Goal: Check status: Check status

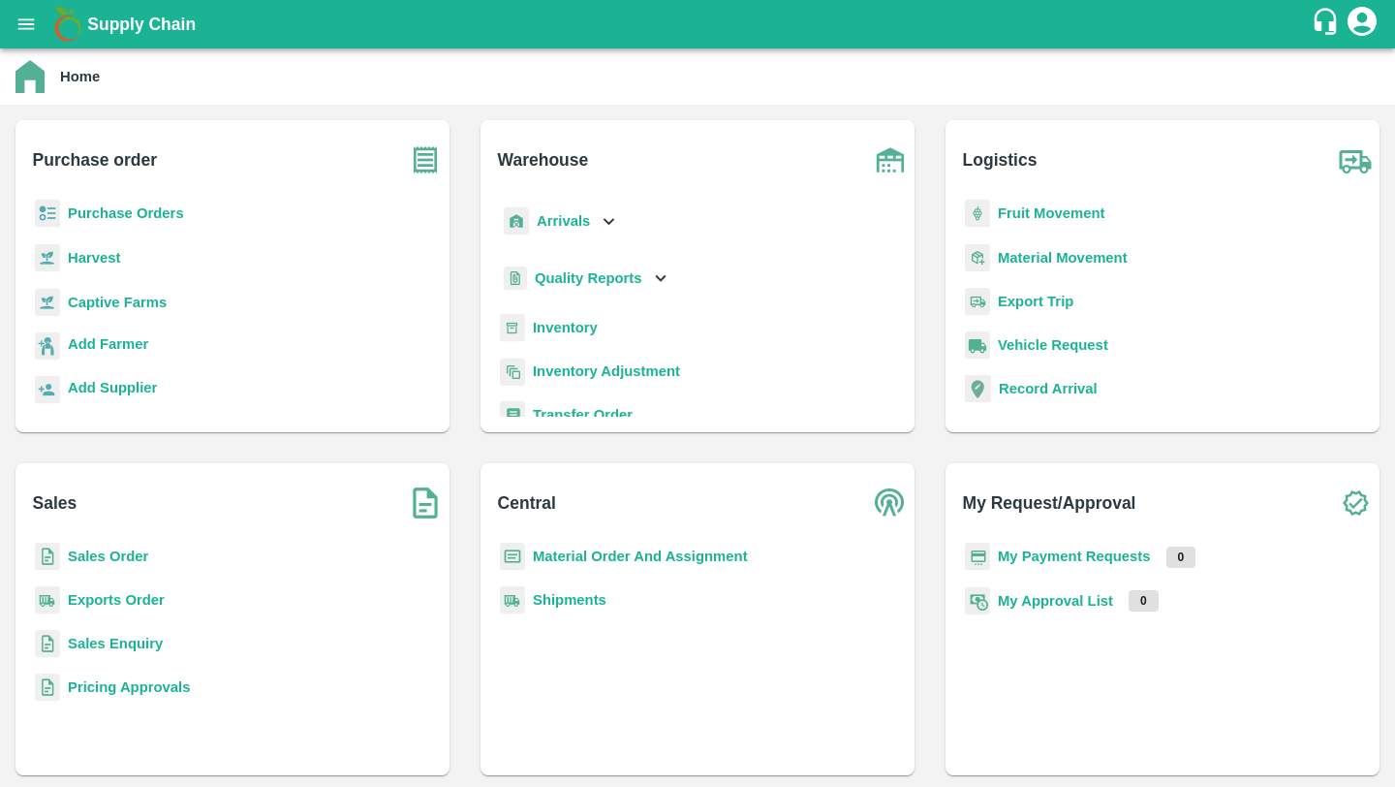
click at [140, 597] on b "Exports Order" at bounding box center [116, 600] width 97 height 16
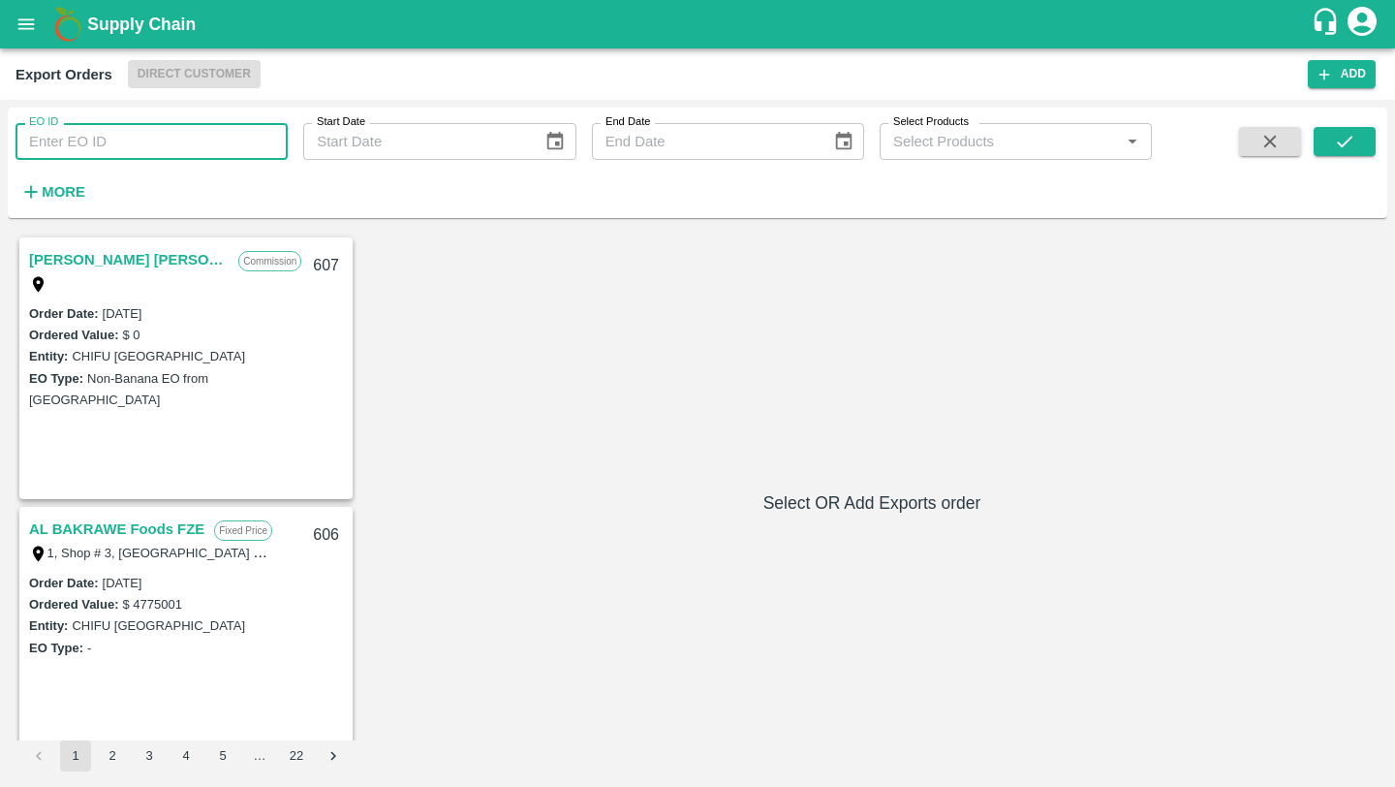
click at [199, 132] on input "EO ID" at bounding box center [152, 141] width 272 height 37
type input "581"
click at [1366, 139] on button "submit" at bounding box center [1345, 141] width 62 height 29
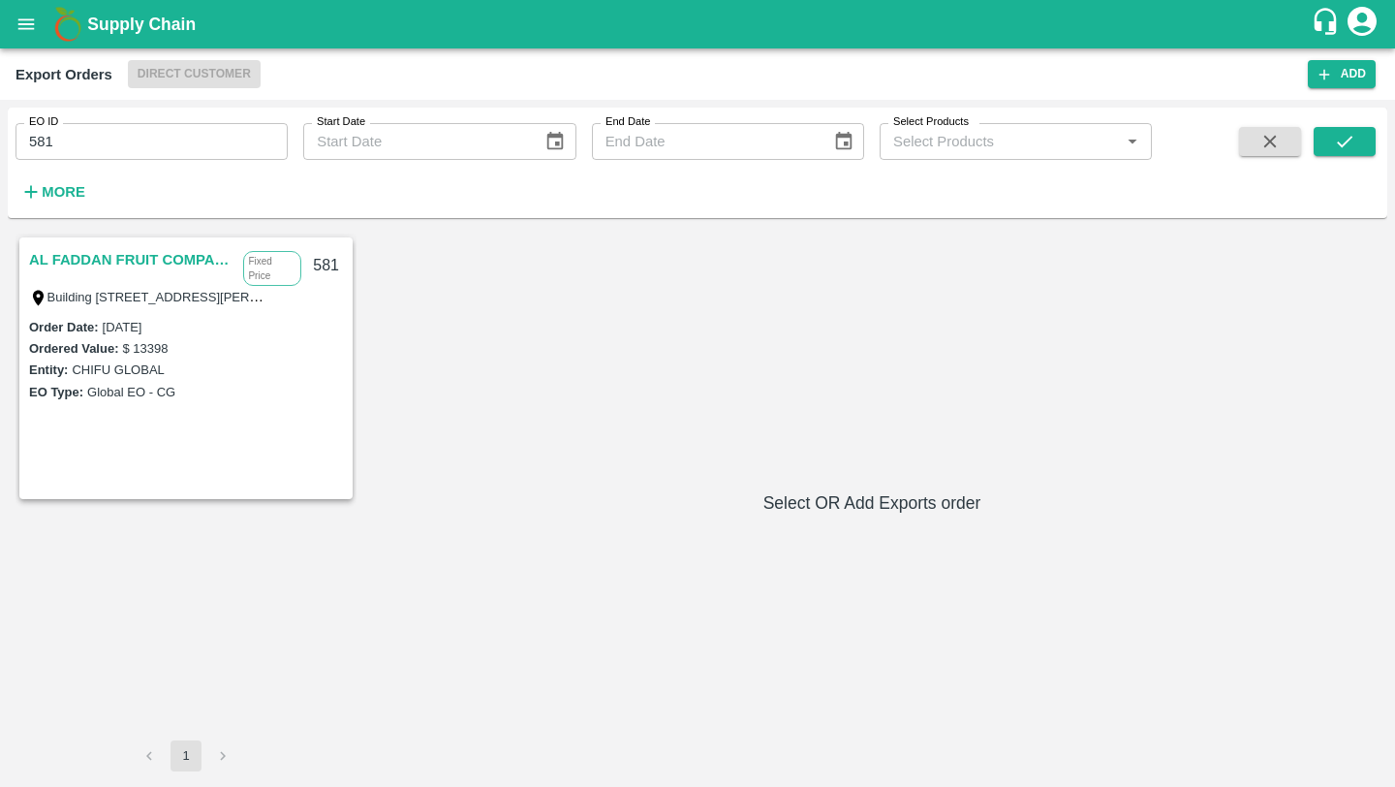
click at [178, 254] on link "AL FADDAN FRUIT COMPANY" at bounding box center [131, 259] width 204 height 25
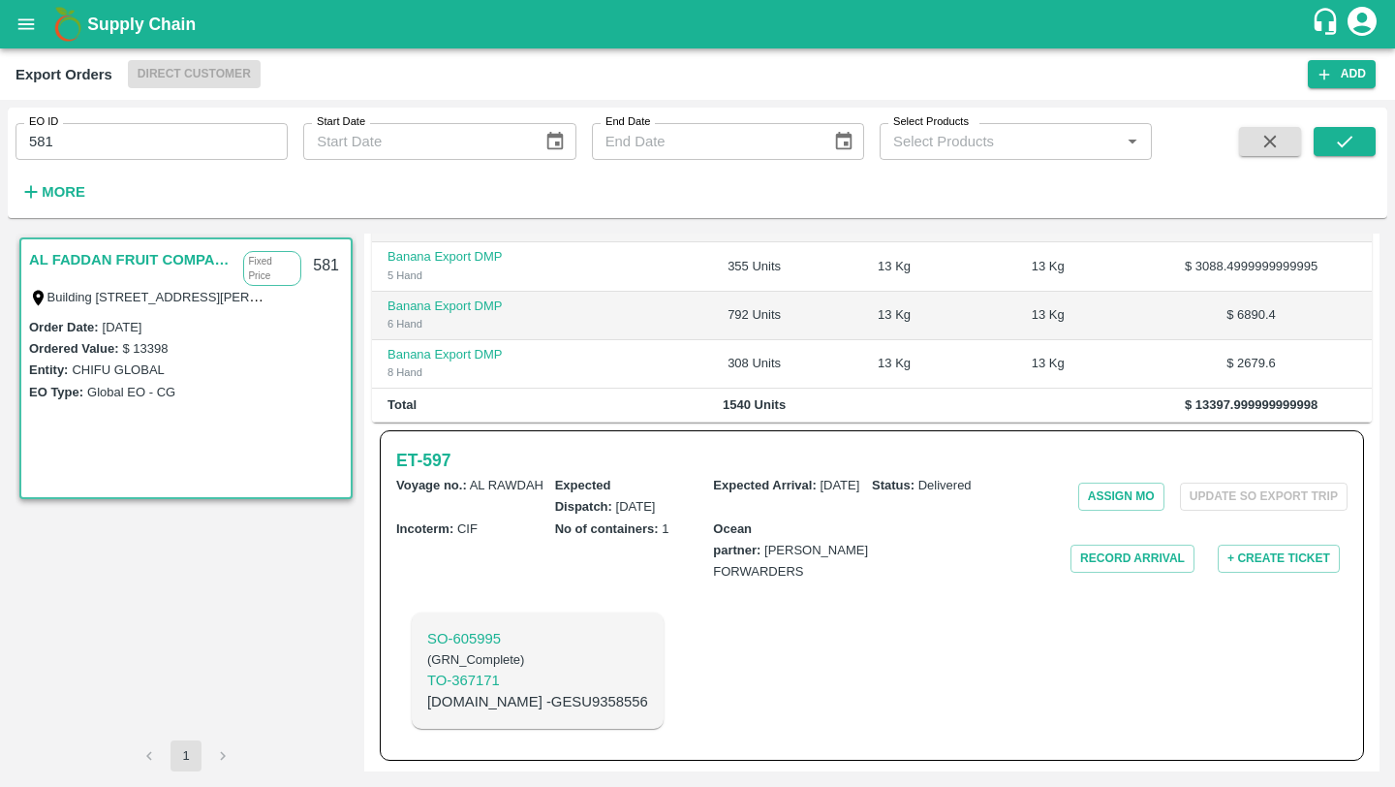
scroll to position [544, 0]
click at [1100, 568] on button "Record Arrival" at bounding box center [1132, 558] width 124 height 28
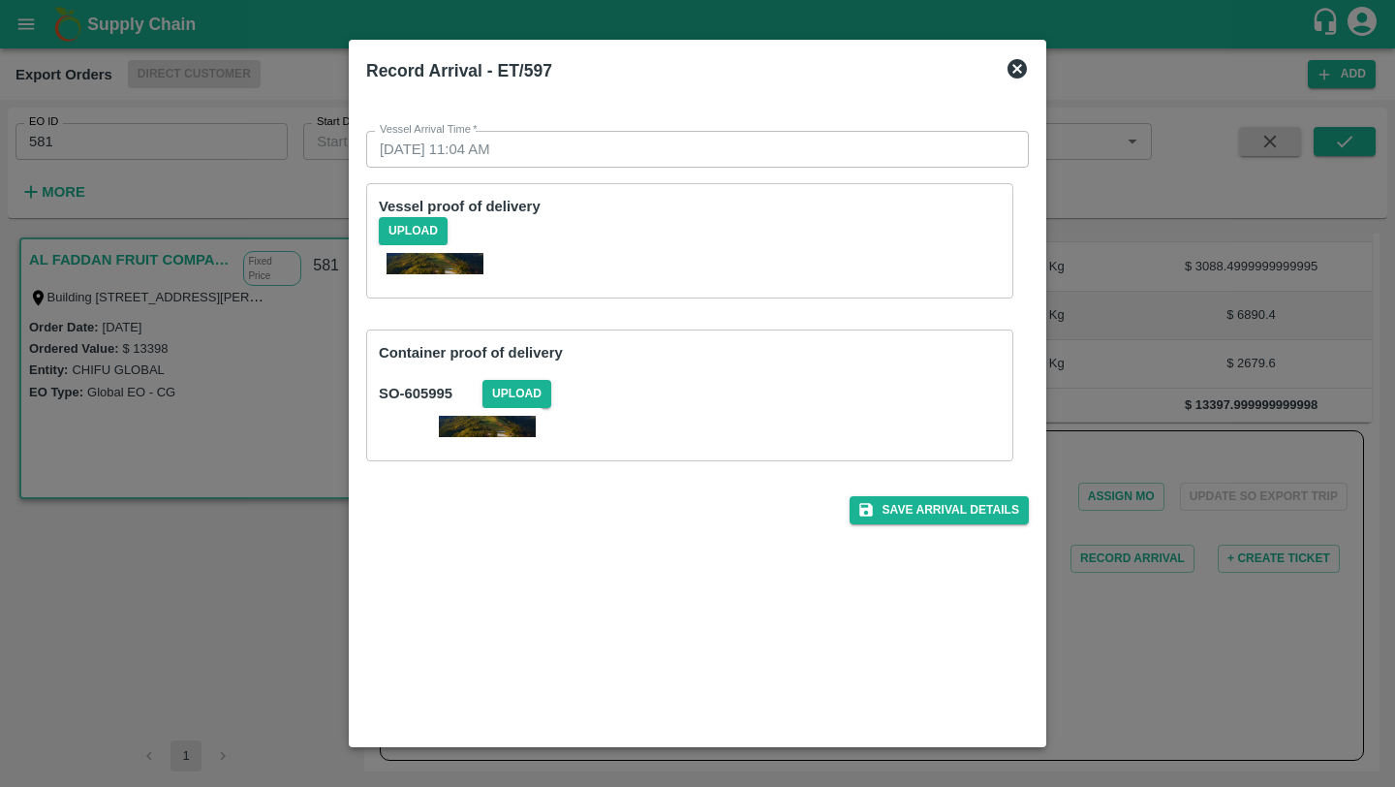
click at [1018, 68] on icon at bounding box center [1017, 68] width 23 height 23
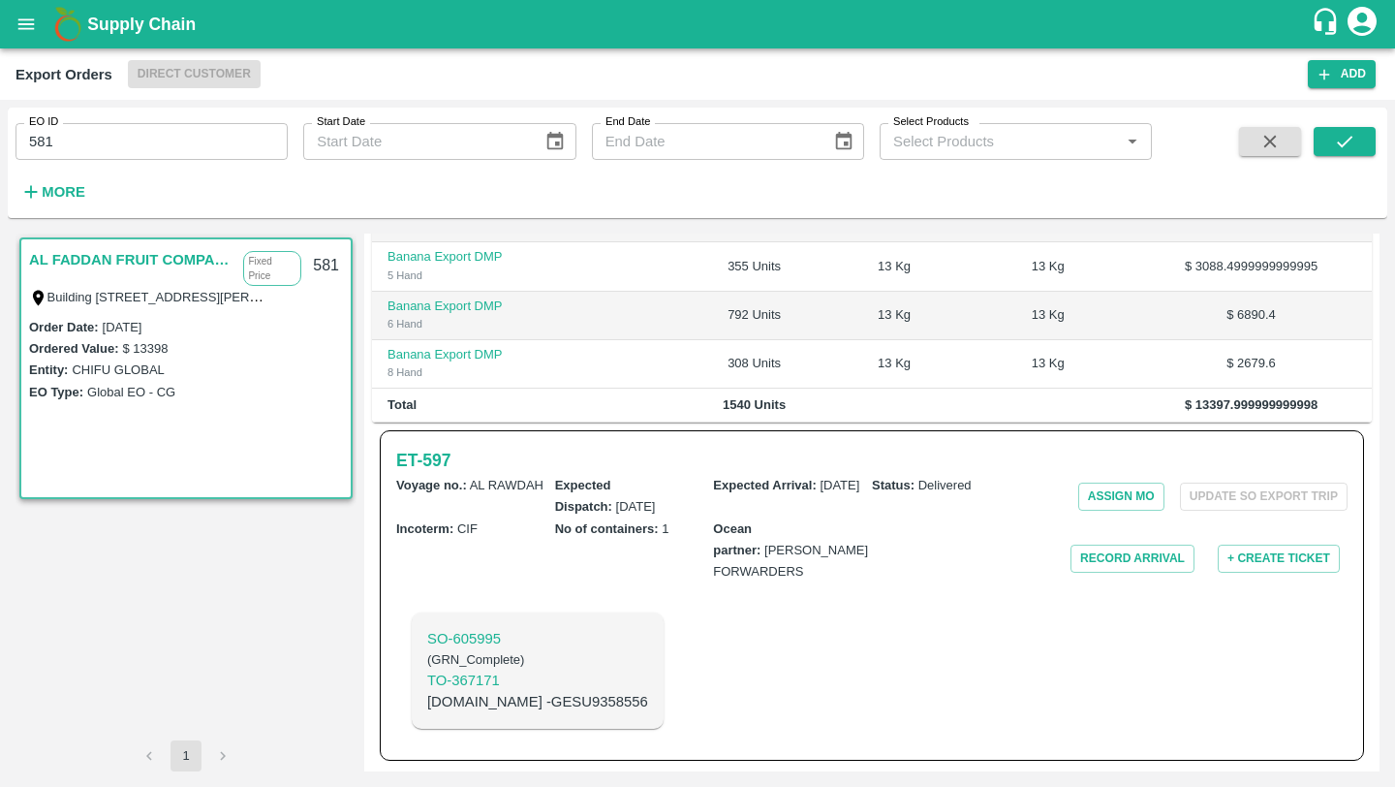
scroll to position [549, 0]
click at [1100, 563] on button "Record Arrival" at bounding box center [1132, 558] width 124 height 28
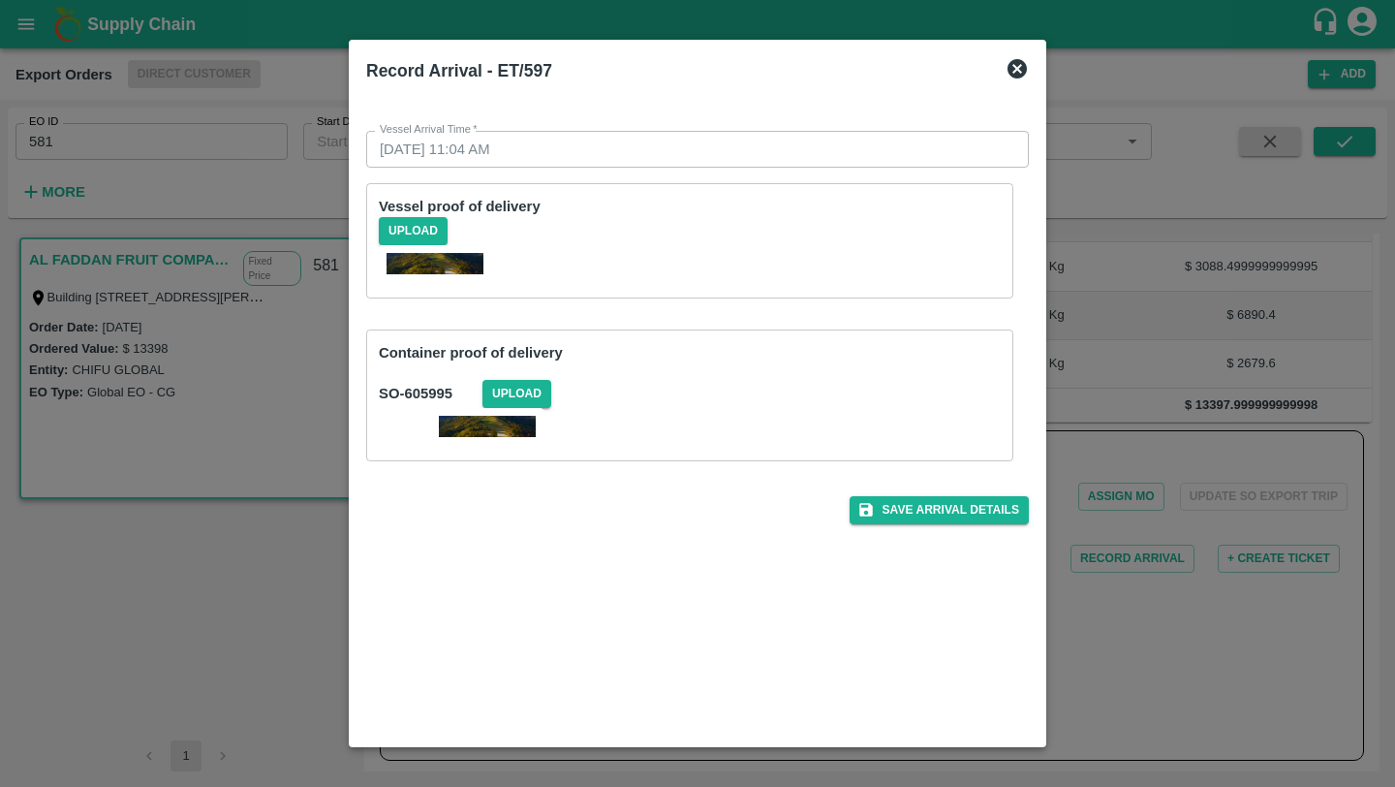
click at [420, 260] on img at bounding box center [435, 263] width 97 height 21
click at [1016, 62] on icon at bounding box center [1017, 68] width 19 height 19
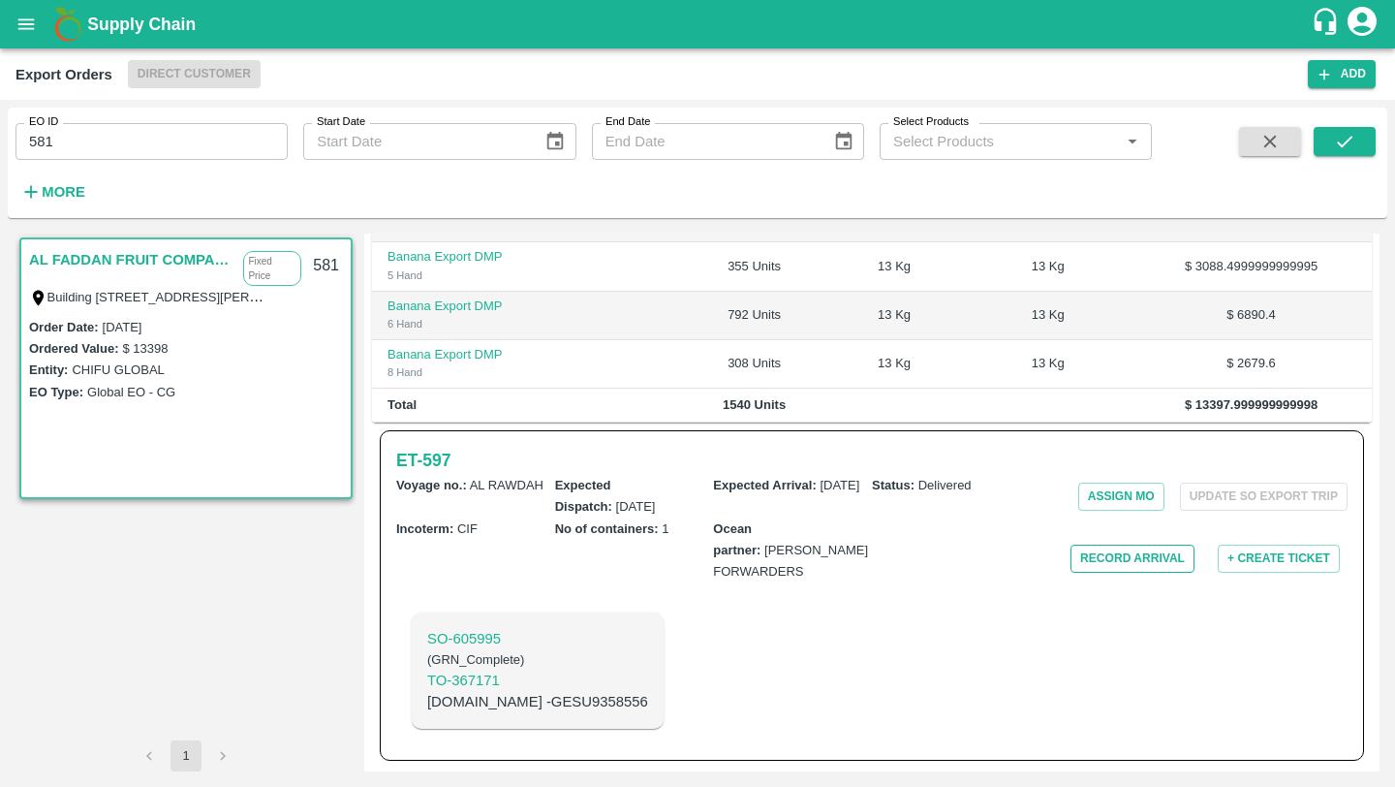
click at [1129, 564] on button "Record Arrival" at bounding box center [1132, 558] width 124 height 28
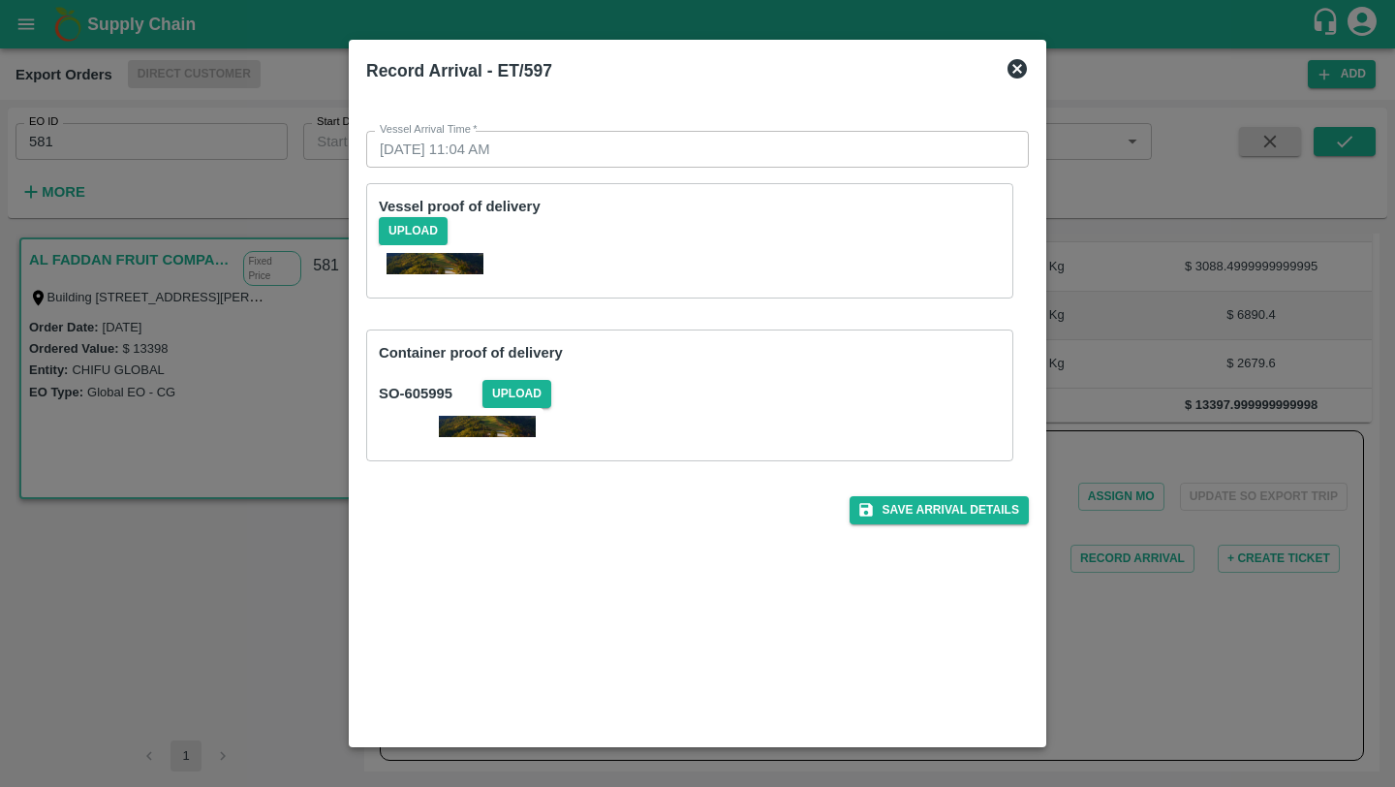
click at [1020, 67] on icon at bounding box center [1017, 68] width 19 height 19
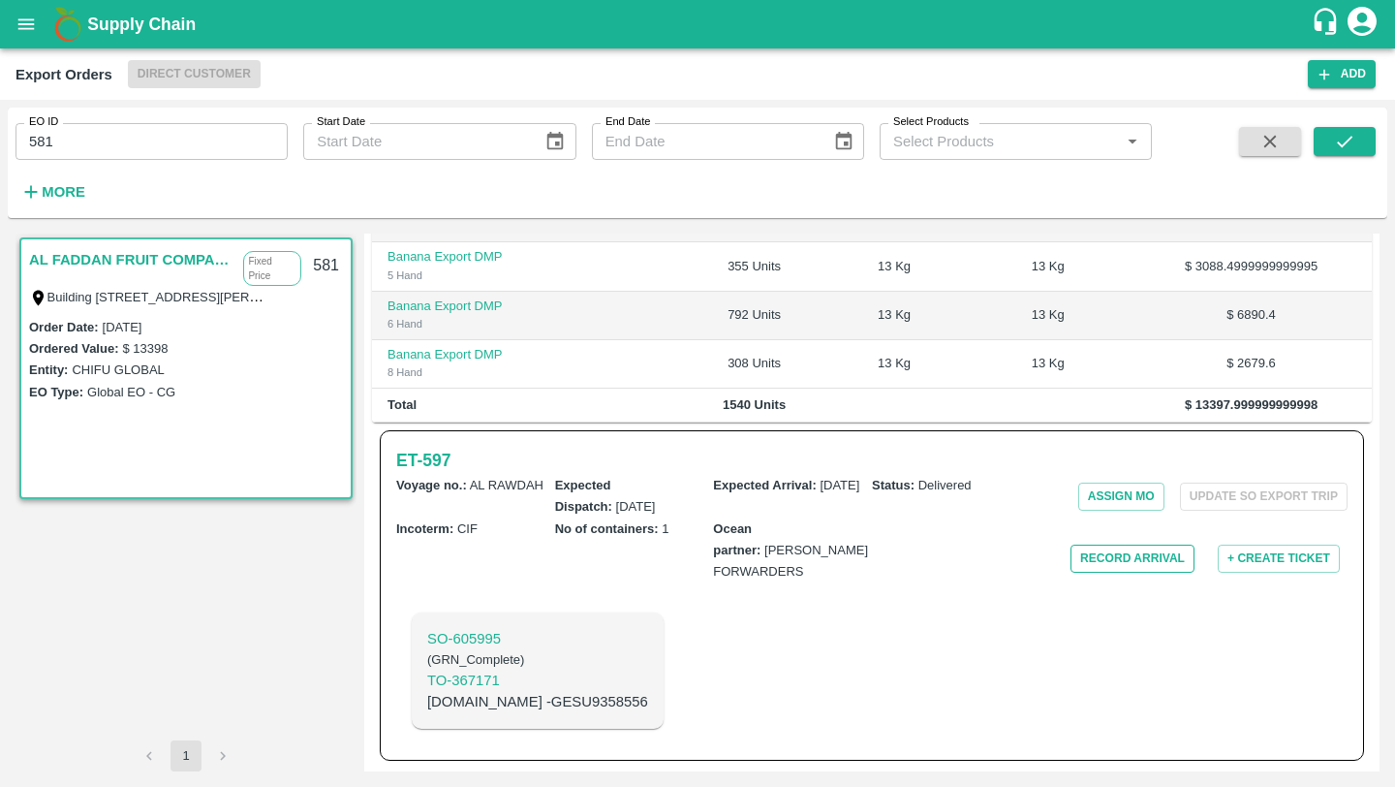
click at [1108, 572] on button "Record Arrival" at bounding box center [1132, 558] width 124 height 28
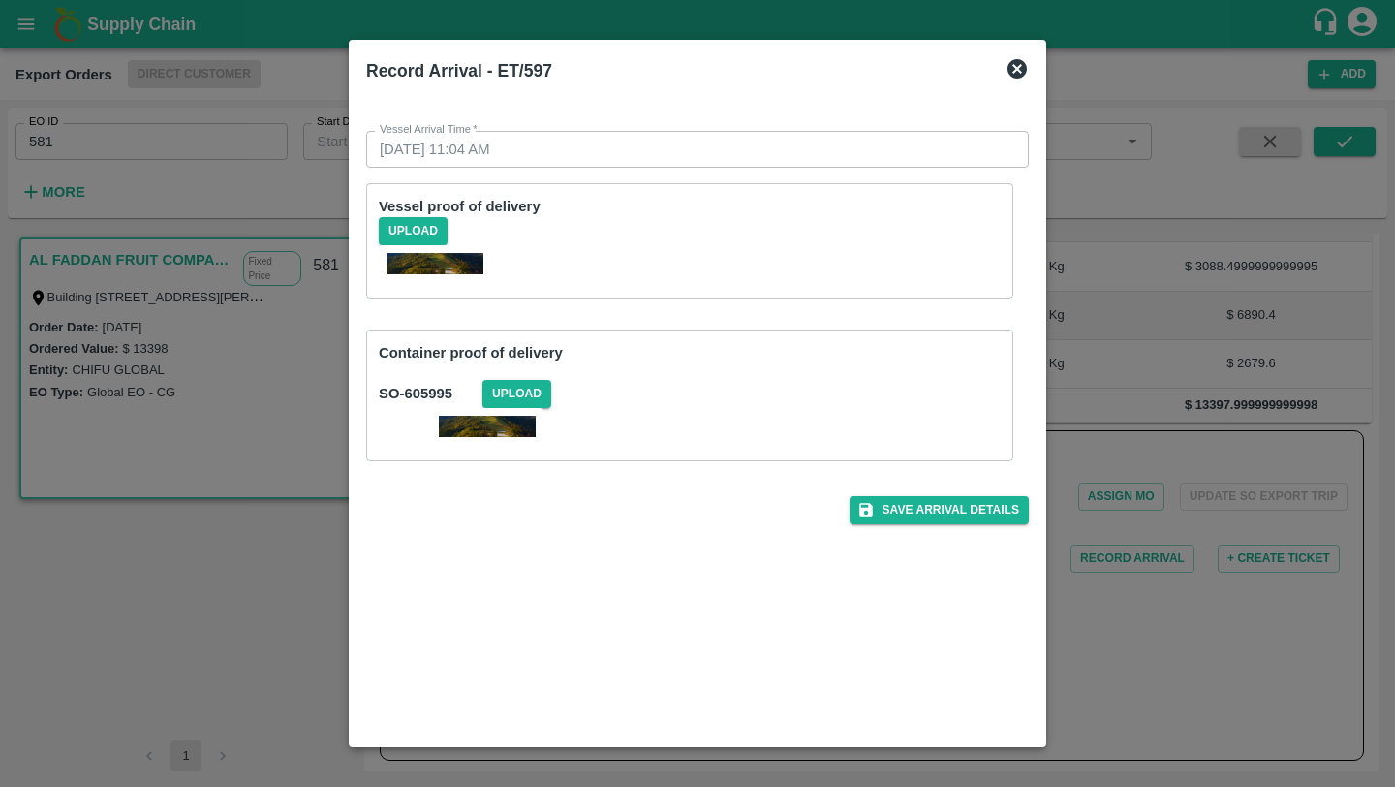
click at [1017, 70] on icon at bounding box center [1017, 68] width 19 height 19
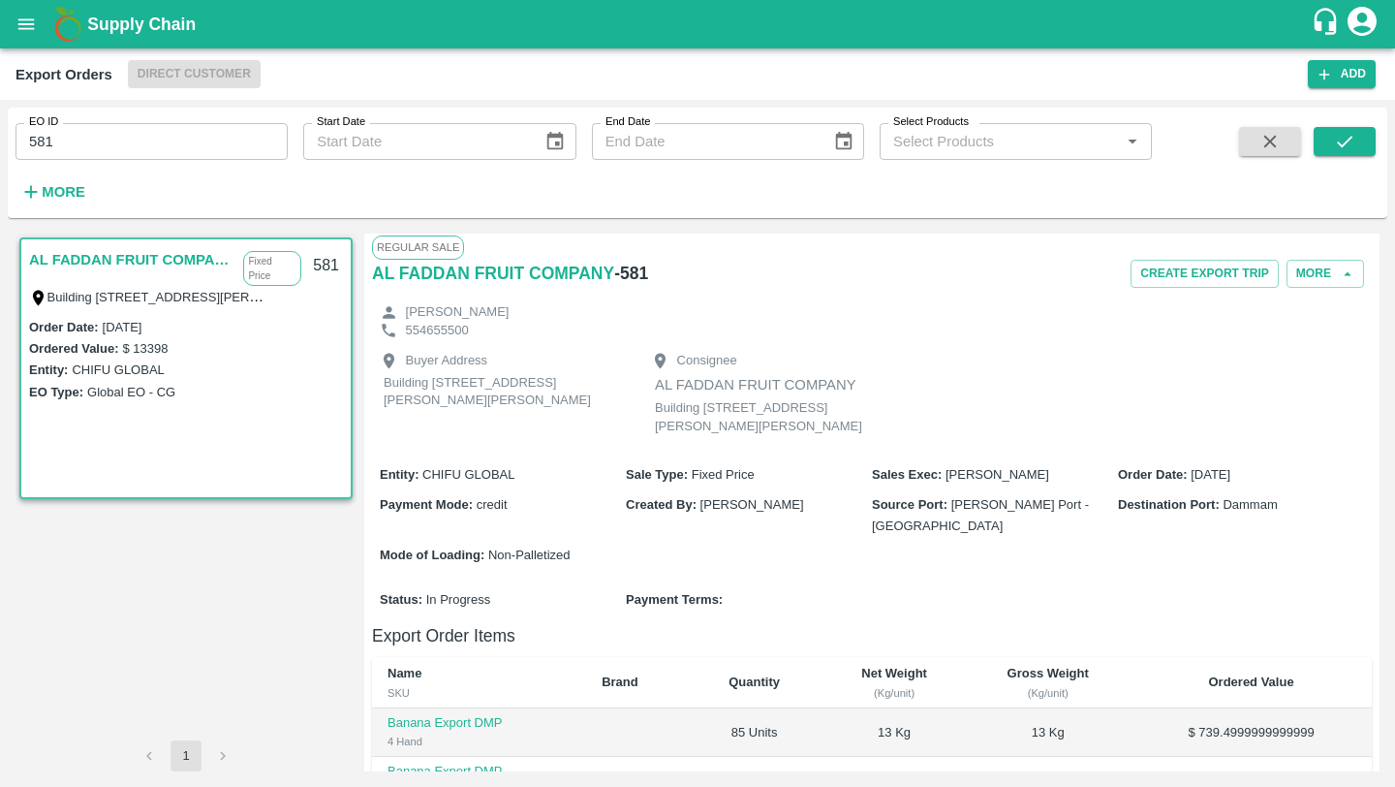
scroll to position [0, 0]
click at [634, 274] on h6 "- 581" at bounding box center [631, 275] width 34 height 27
copy h6 "581"
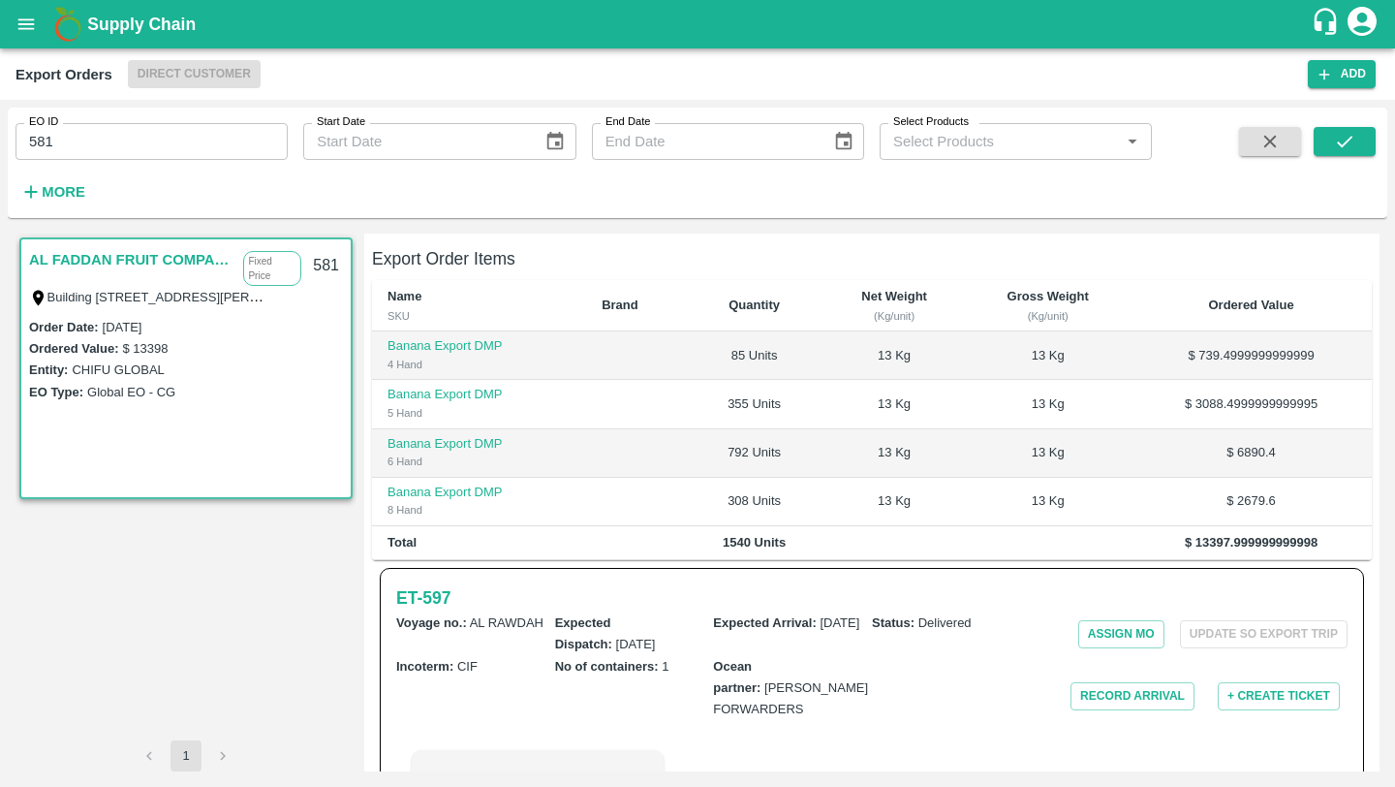
scroll to position [549, 0]
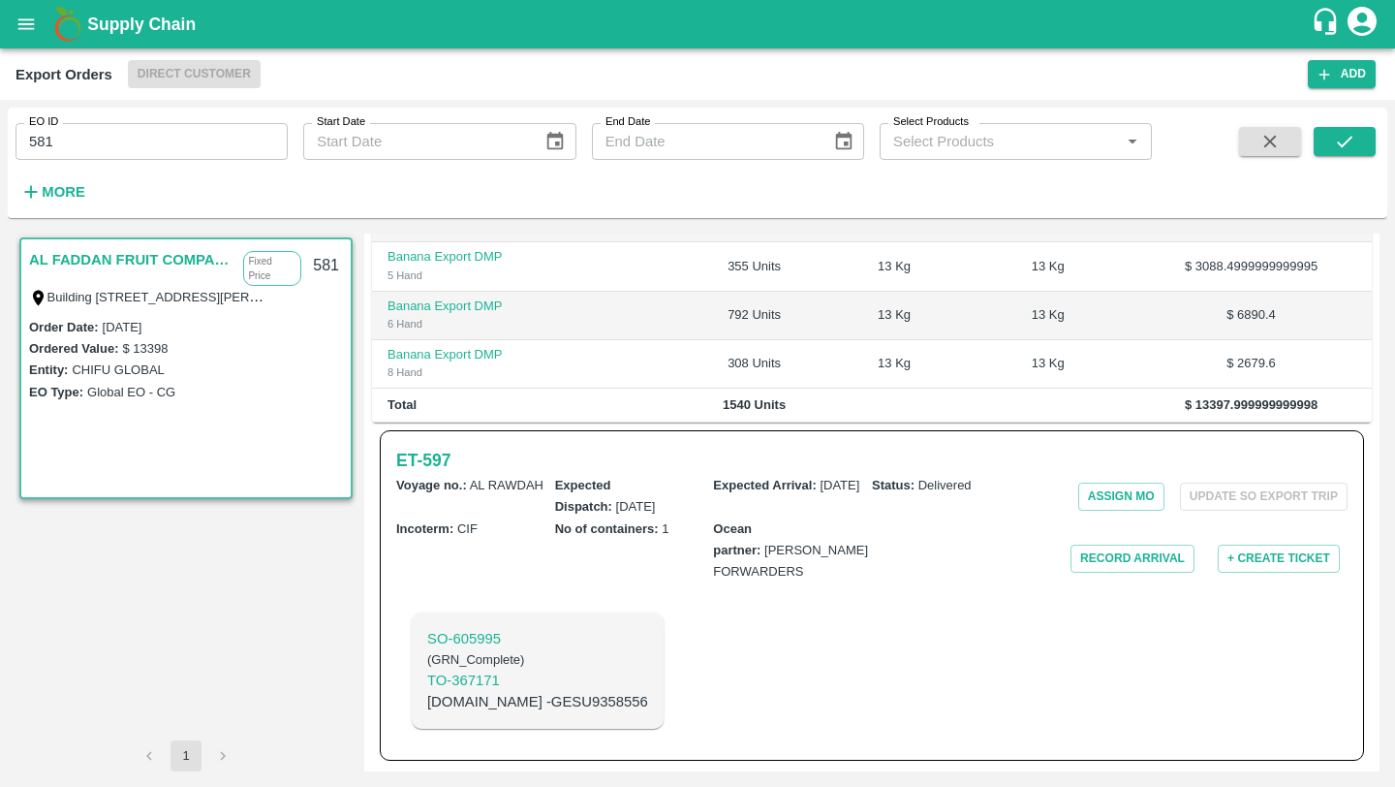
click at [512, 703] on p "[DOMAIN_NAME] - GESU9358556" at bounding box center [537, 701] width 221 height 21
copy p "GESU9358556"
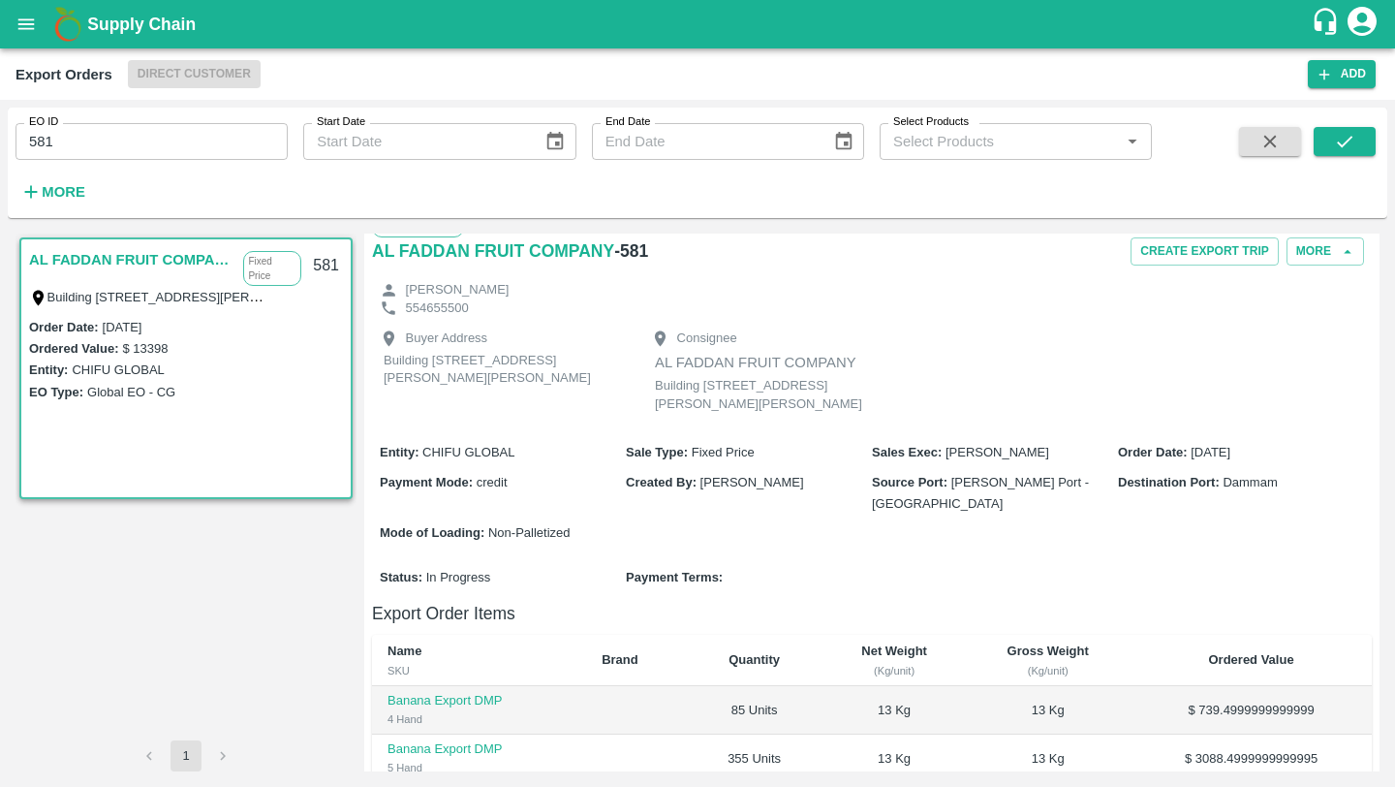
scroll to position [0, 0]
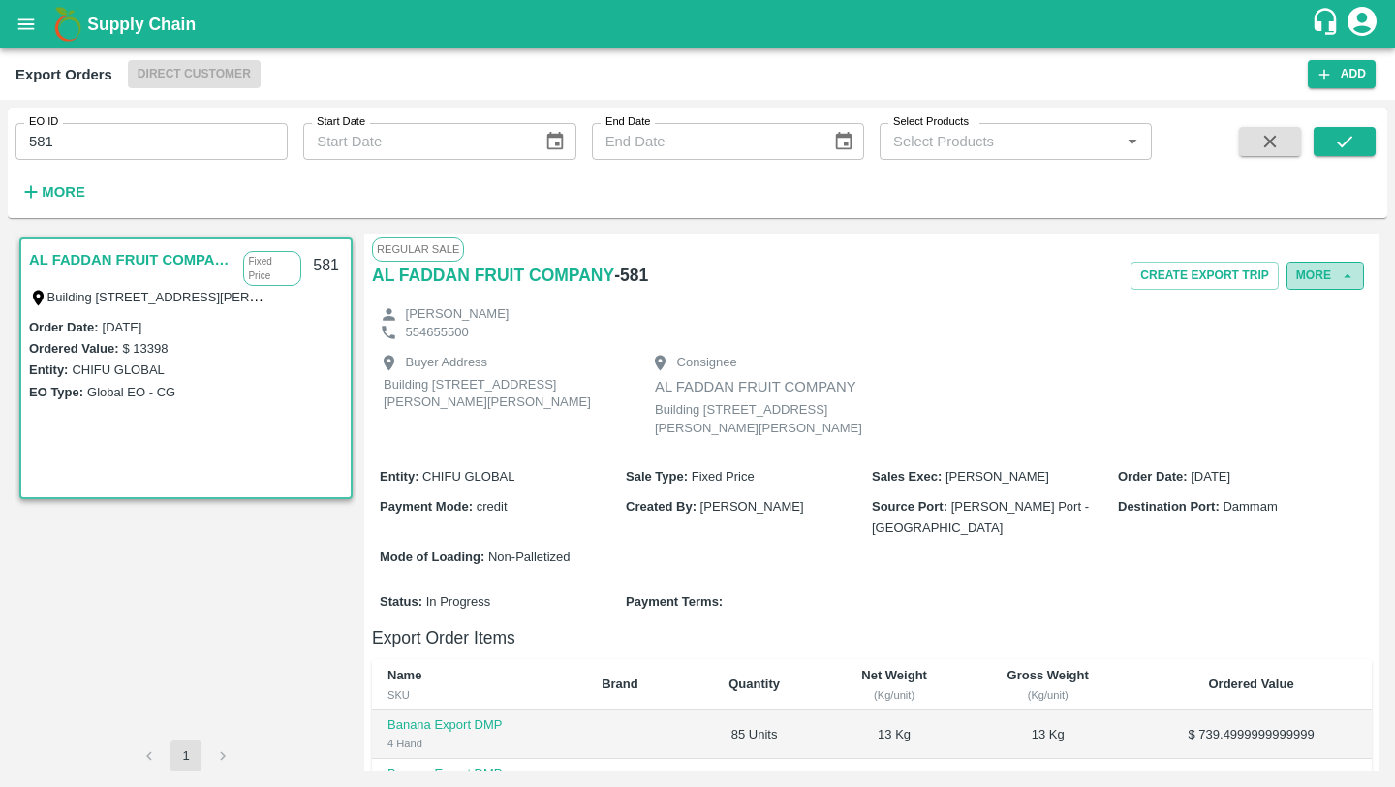
click at [1339, 285] on button "More" at bounding box center [1326, 276] width 78 height 28
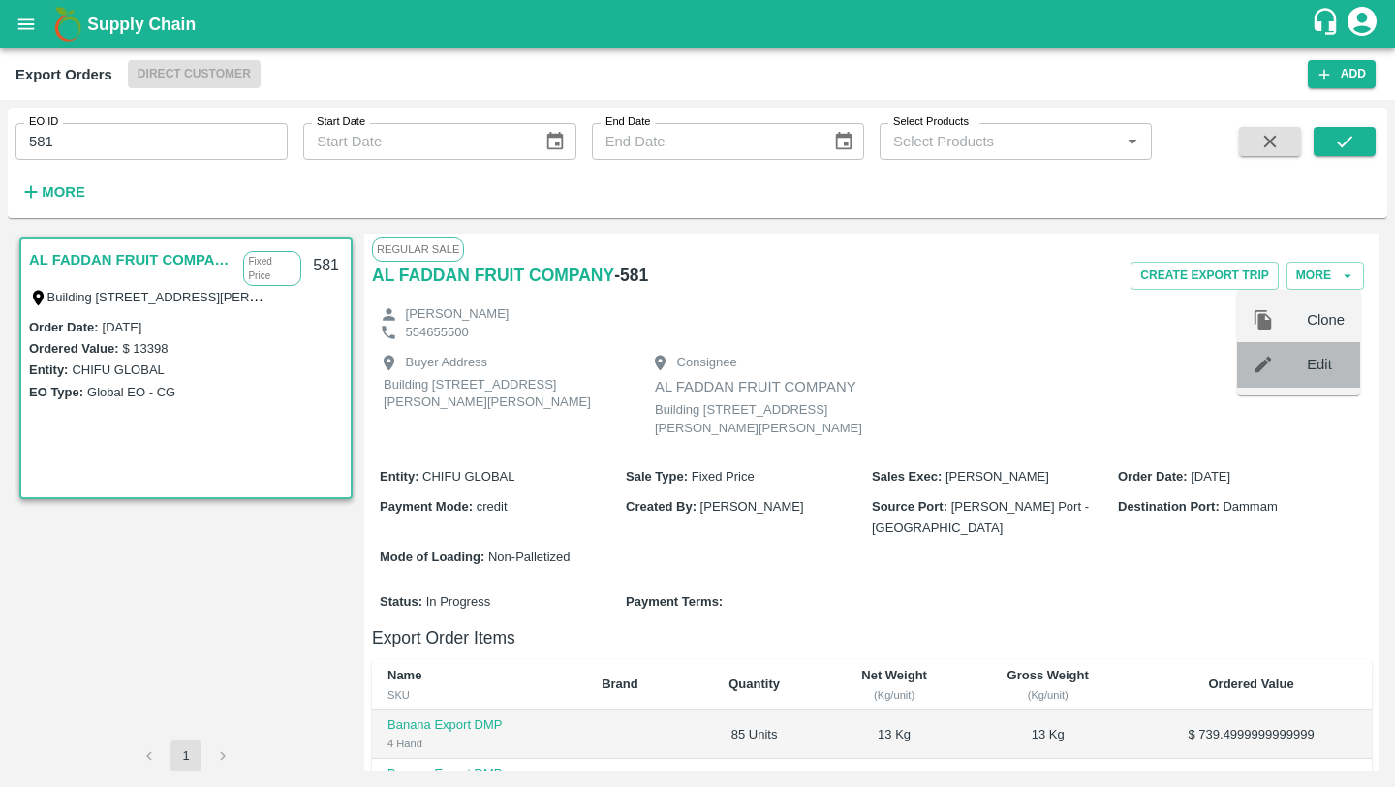
click at [1303, 350] on div "Edit" at bounding box center [1298, 364] width 123 height 45
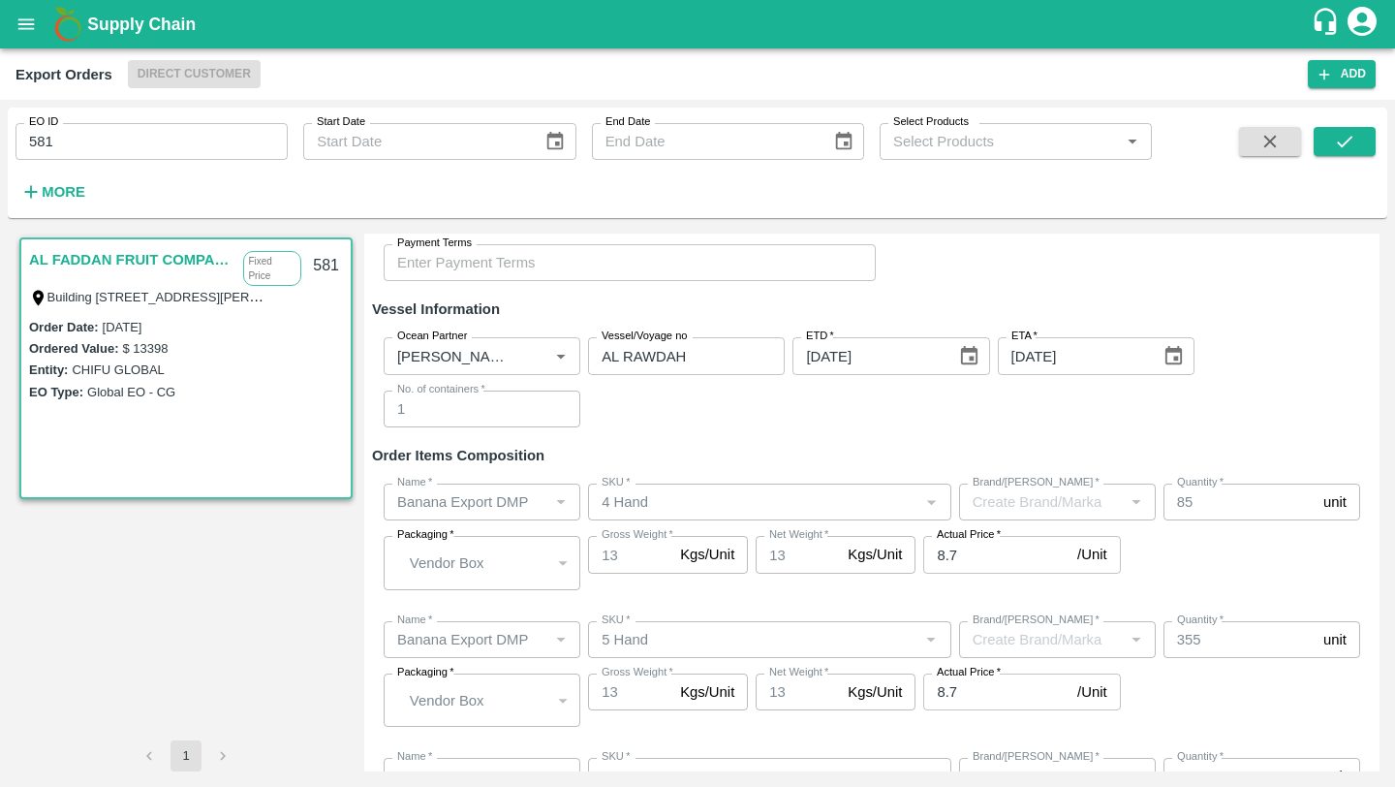
scroll to position [410, 0]
click at [563, 355] on icon "Open" at bounding box center [560, 354] width 21 height 21
click at [613, 427] on div "Ocean Partner Ocean Partner Vessel/Voyage no AL RAWDAH Vessel/Voyage no ETD   *…" at bounding box center [872, 381] width 1000 height 121
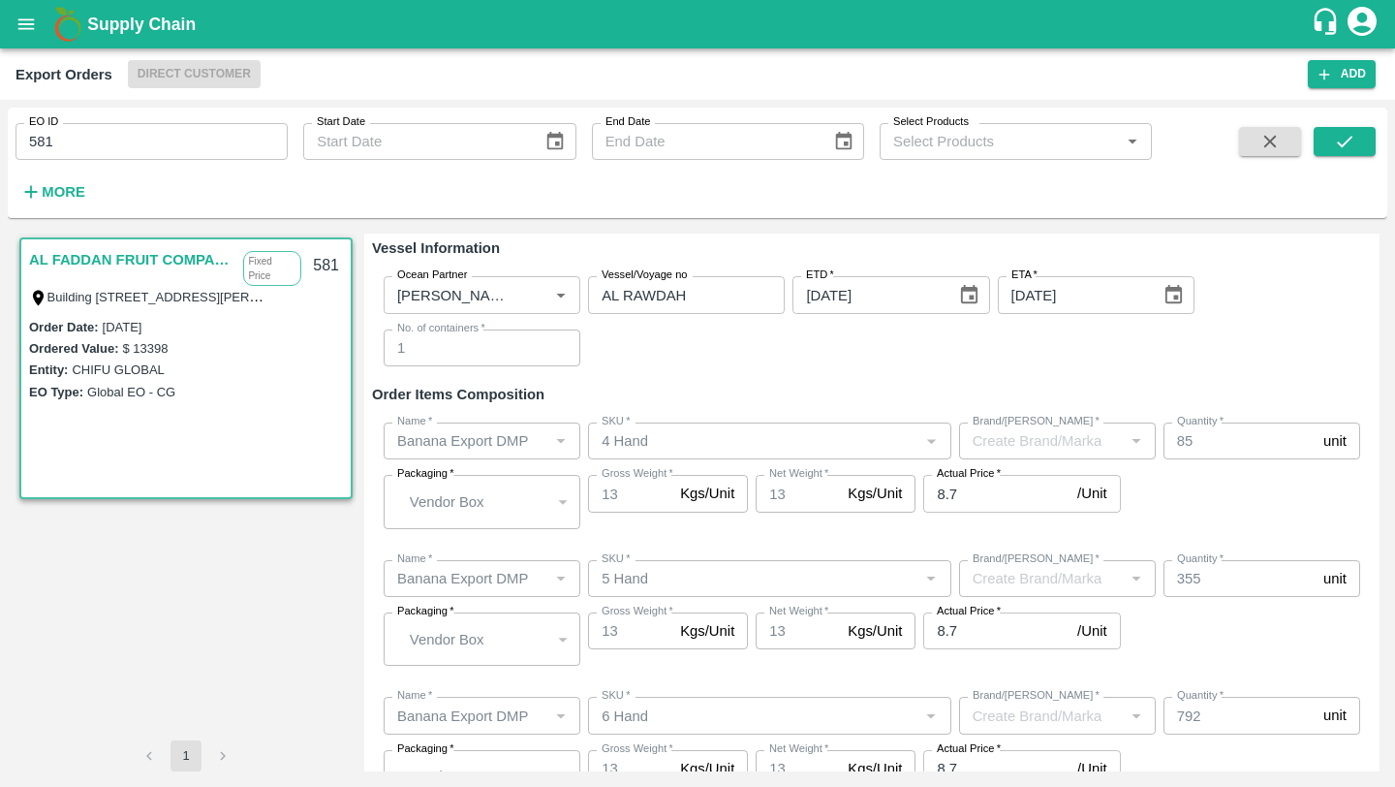
scroll to position [707, 0]
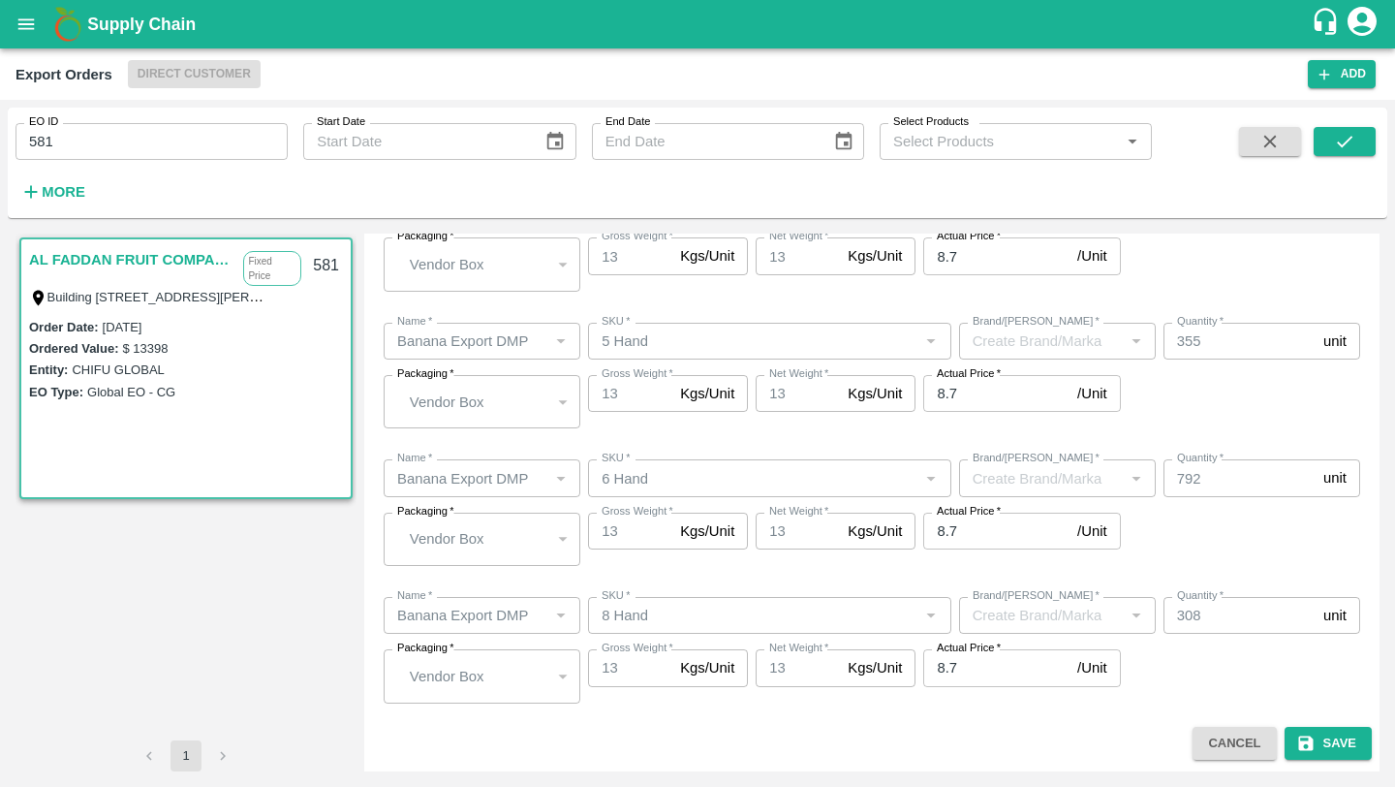
click at [1233, 741] on button "Cancel" at bounding box center [1234, 744] width 83 height 34
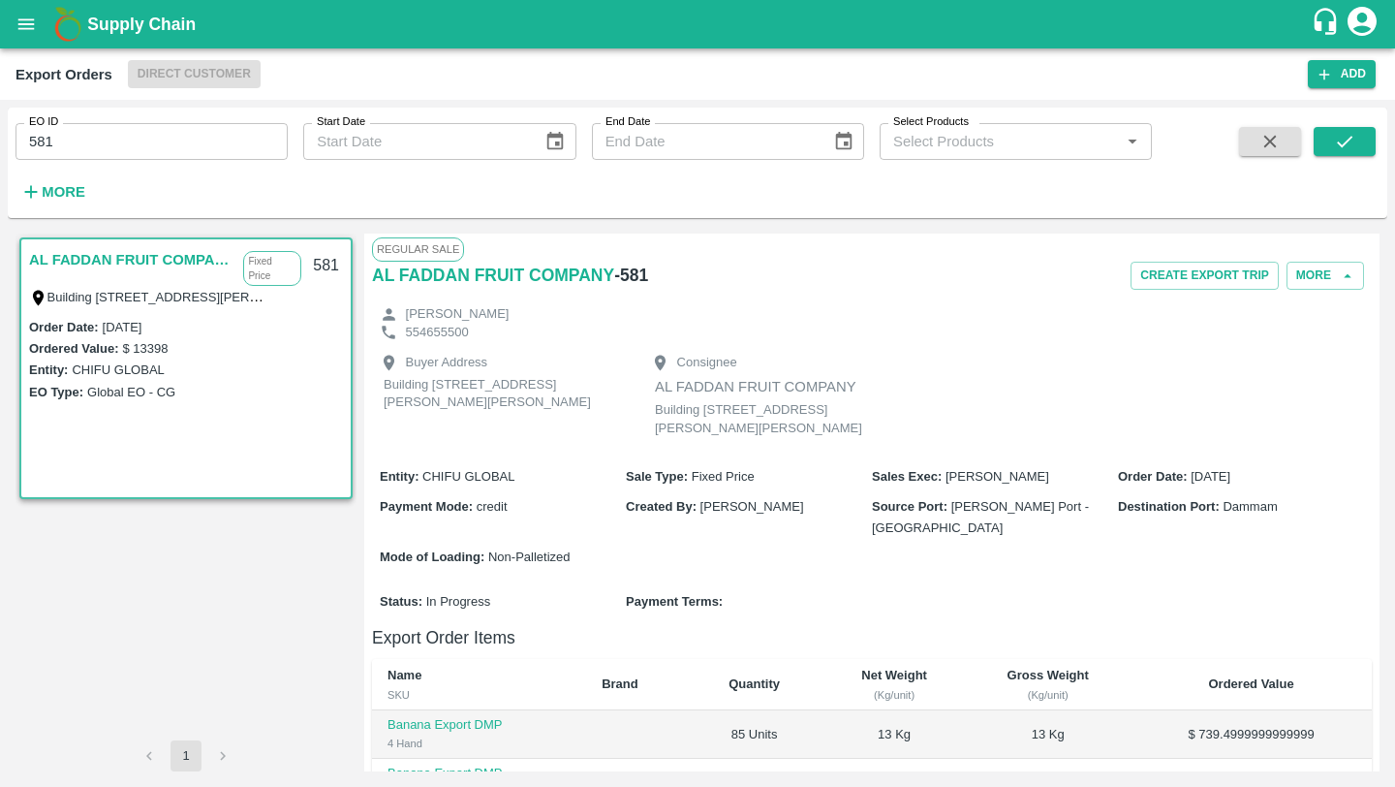
click at [637, 275] on h6 "- 581" at bounding box center [631, 275] width 34 height 27
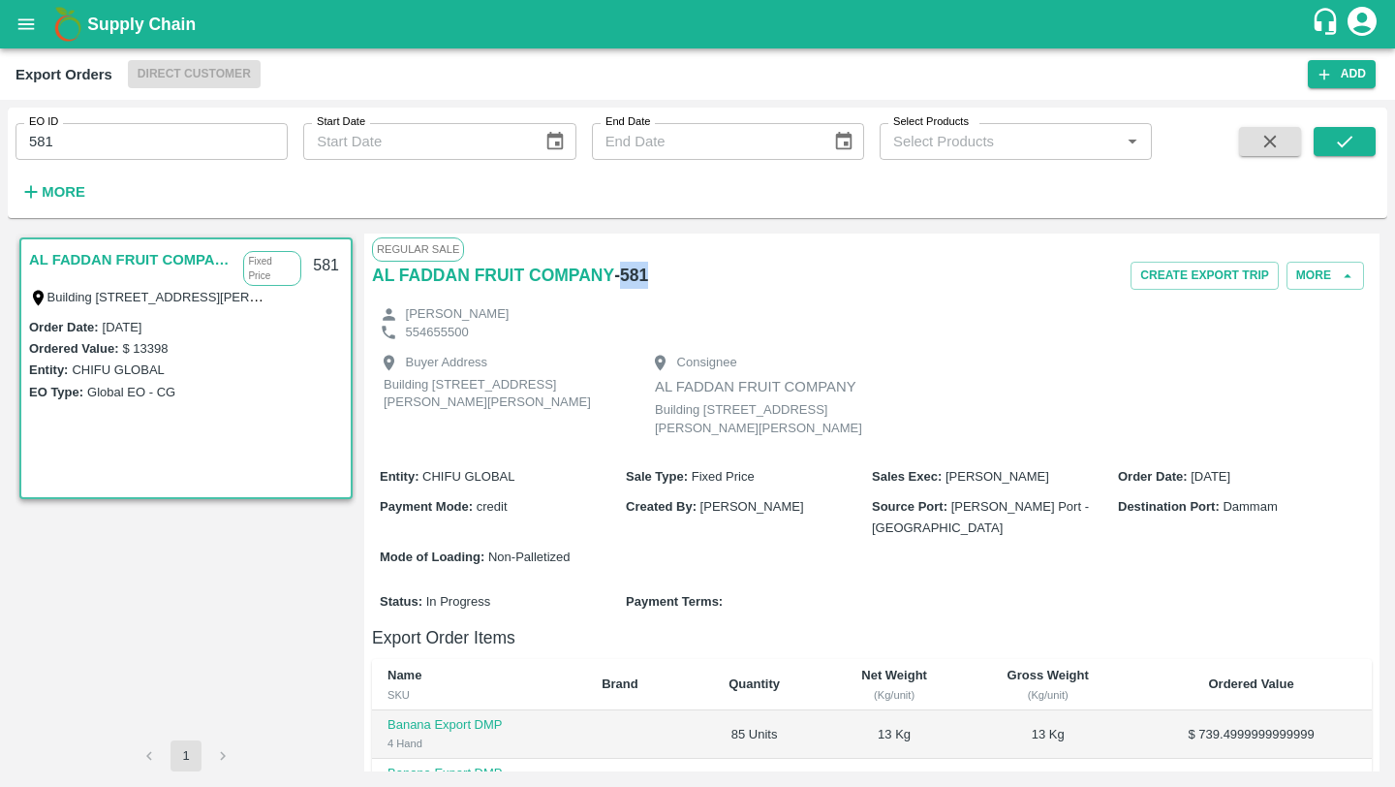
click at [637, 275] on h6 "- 581" at bounding box center [631, 275] width 34 height 27
copy h6 "581"
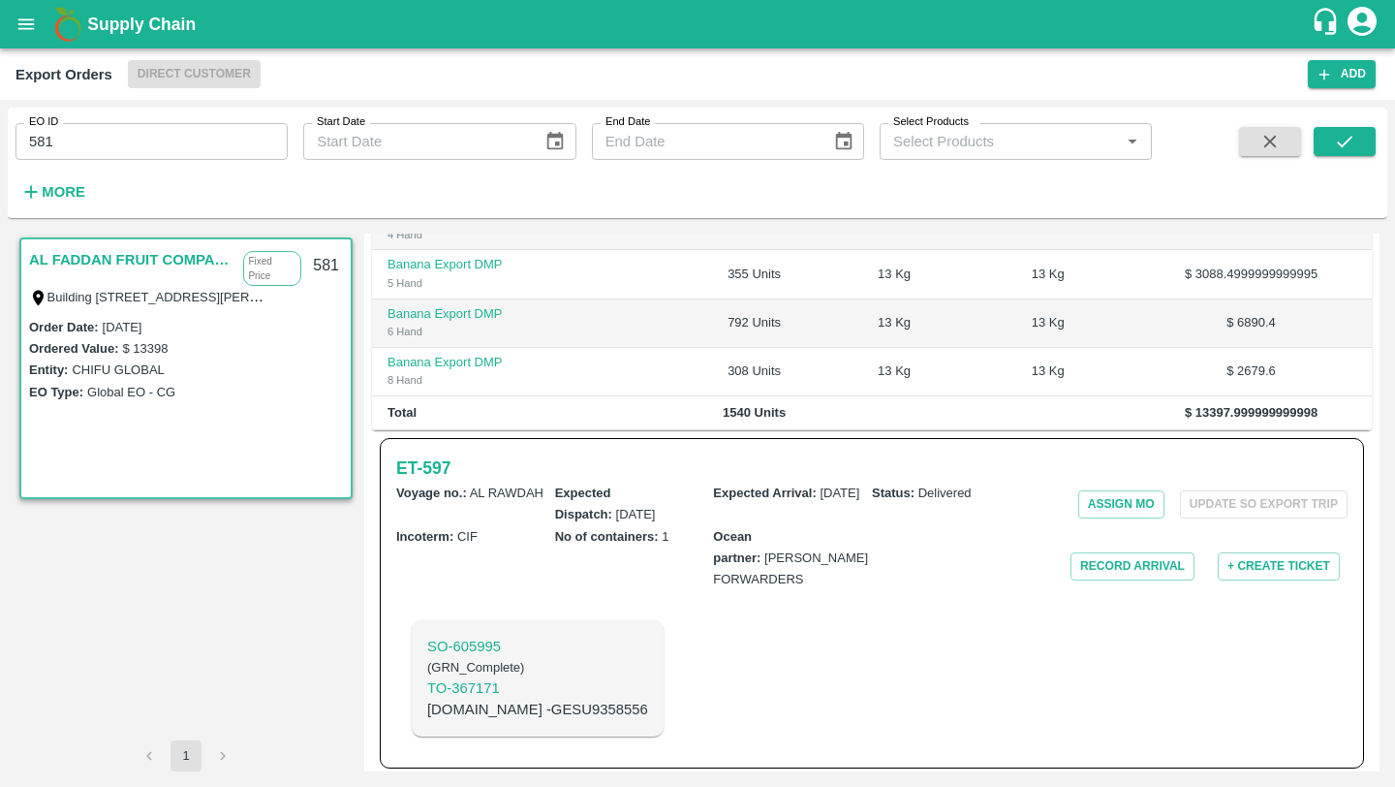
scroll to position [521, 0]
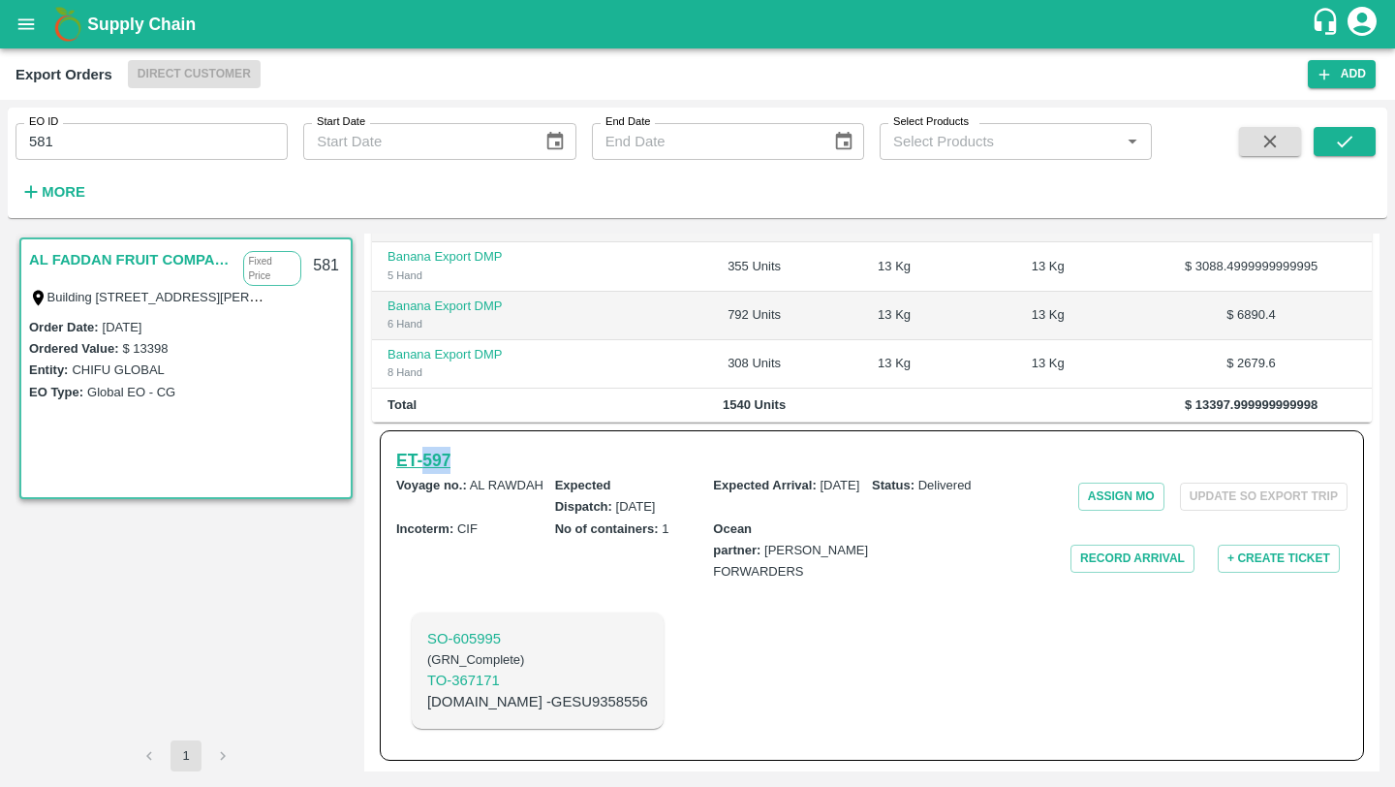
drag, startPoint x: 466, startPoint y: 505, endPoint x: 428, endPoint y: 504, distance: 37.8
click at [428, 504] on div "ET- 597 Voyage no. : AL RAWDAH Expected Dispatch : [DATE] Expected Arrival : [D…" at bounding box center [872, 595] width 984 height 330
copy h6 "597"
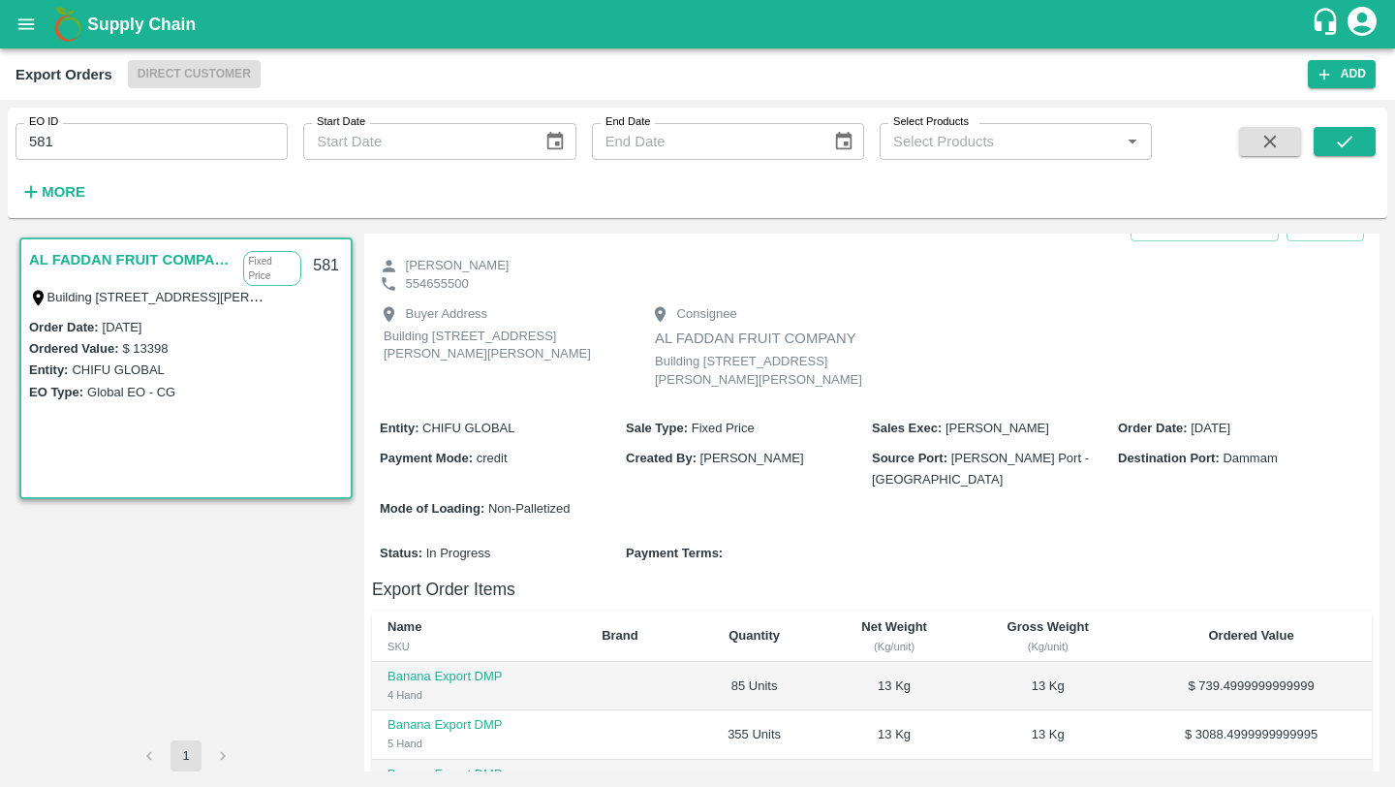
scroll to position [0, 0]
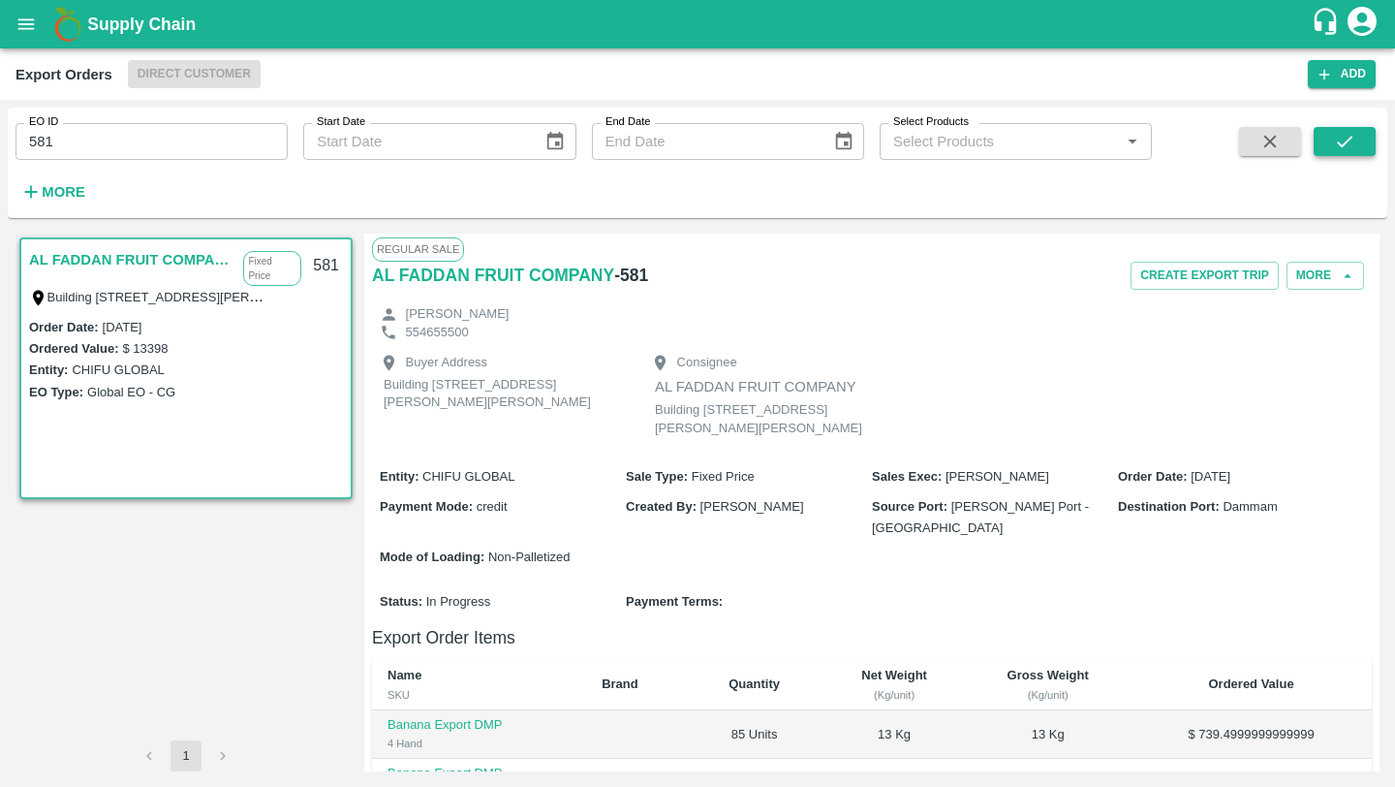
click at [1349, 144] on icon "submit" at bounding box center [1344, 141] width 21 height 21
